Goal: Ask a question: Seek information or help from site administrators or community

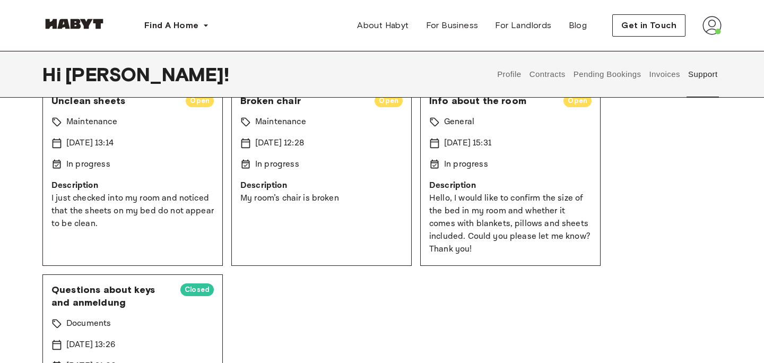
click at [498, 190] on p "Description" at bounding box center [510, 185] width 162 height 13
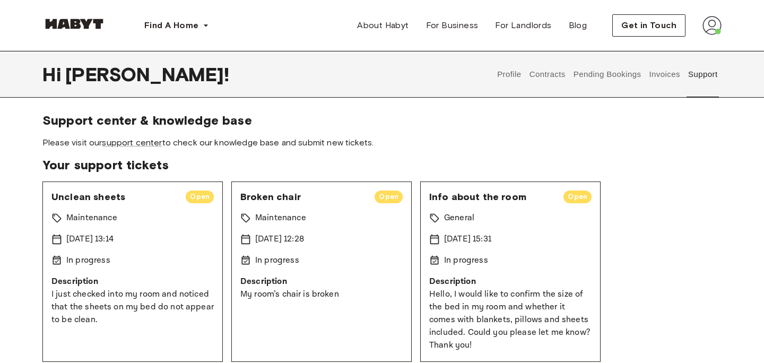
click at [483, 198] on span "Info about the room" at bounding box center [492, 197] width 126 height 13
click at [143, 145] on link "support center" at bounding box center [132, 142] width 60 height 10
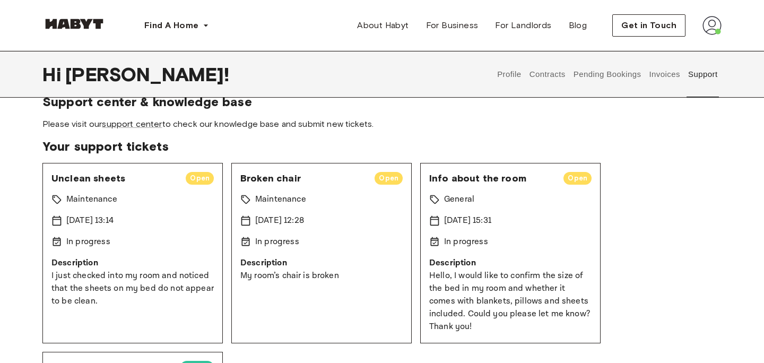
scroll to position [6, 0]
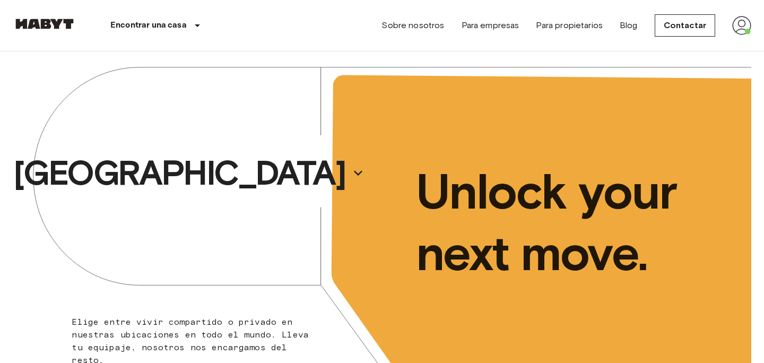
click at [732, 29] on div "Sobre nosotros Para empresas Para propietarios Blog Contactar" at bounding box center [567, 25] width 370 height 51
click at [739, 29] on img at bounding box center [742, 25] width 19 height 19
click at [672, 45] on li "Perfil" at bounding box center [703, 44] width 106 height 19
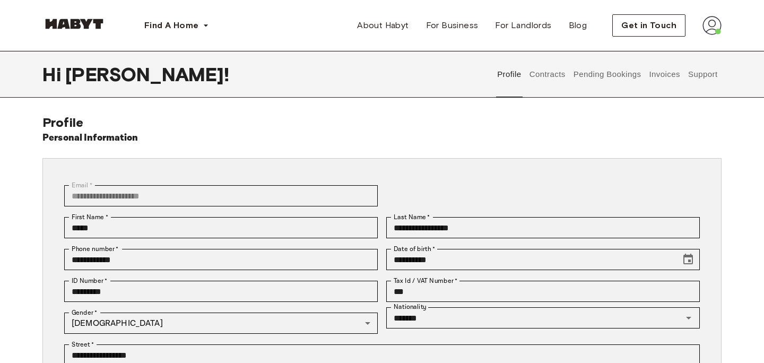
click at [708, 74] on button "Support" at bounding box center [703, 74] width 32 height 47
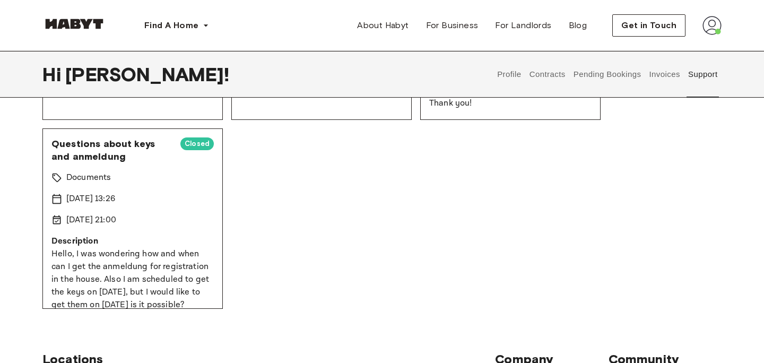
scroll to position [239, 0]
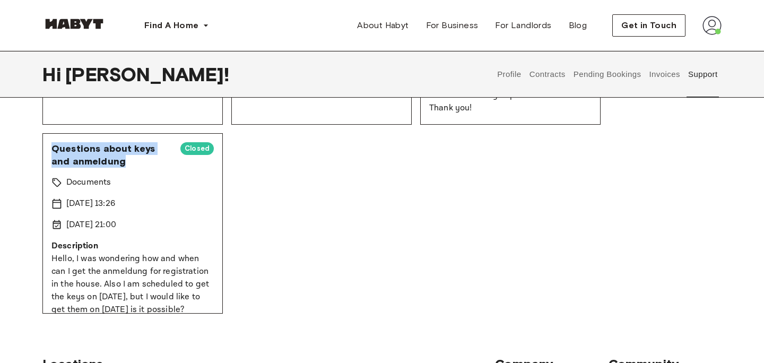
drag, startPoint x: 104, startPoint y: 165, endPoint x: 45, endPoint y: 150, distance: 60.3
click at [45, 150] on div "Questions about keys and anmeldung Closed Documents 21 Aug 2025 13:26 31 Aug 20…" at bounding box center [132, 223] width 180 height 180
copy span "Questions about keys and anmeldung"
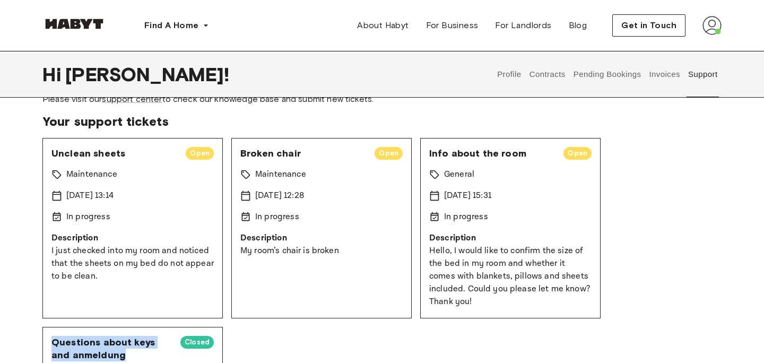
scroll to position [0, 0]
